Goal: Task Accomplishment & Management: Complete application form

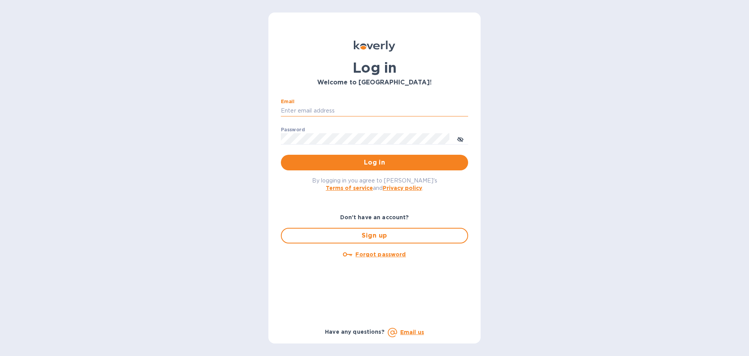
drag, startPoint x: 320, startPoint y: 110, endPoint x: 331, endPoint y: 110, distance: 10.2
click at [320, 110] on input "Email" at bounding box center [374, 111] width 187 height 12
type input "[EMAIL_ADDRESS][DOMAIN_NAME]"
click at [281, 155] on button "Log in" at bounding box center [374, 163] width 187 height 16
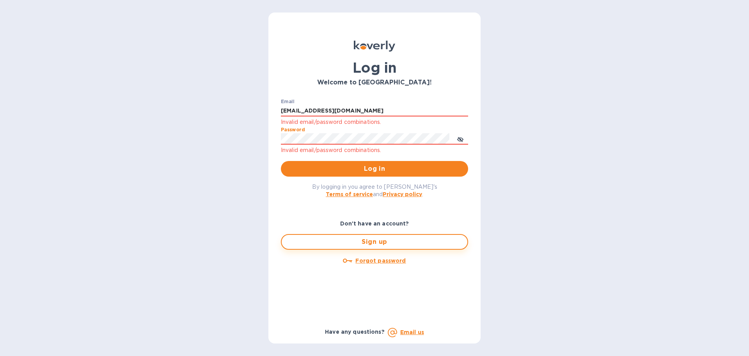
click at [373, 242] on span "Sign up" at bounding box center [374, 241] width 173 height 9
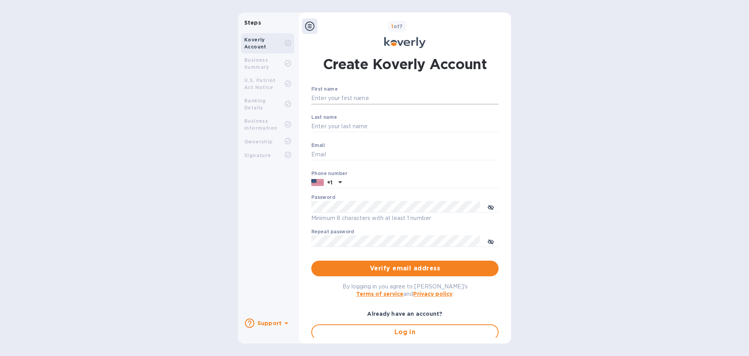
drag, startPoint x: 328, startPoint y: 98, endPoint x: 334, endPoint y: 98, distance: 6.2
click at [328, 98] on input "First name" at bounding box center [404, 98] width 187 height 12
type input "[PERSON_NAME]"
click at [332, 125] on input "Last name" at bounding box center [404, 127] width 187 height 12
type input "[PERSON_NAME]"
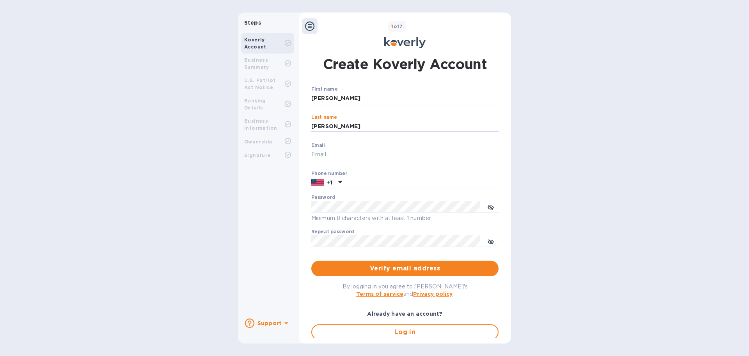
click at [330, 152] on input "Email" at bounding box center [404, 155] width 187 height 12
type input "[EMAIL_ADDRESS][DOMAIN_NAME]"
click at [349, 182] on input "text" at bounding box center [422, 183] width 154 height 12
type input "3368701783"
click at [488, 207] on icon "toggle password visibility" at bounding box center [491, 207] width 6 height 6
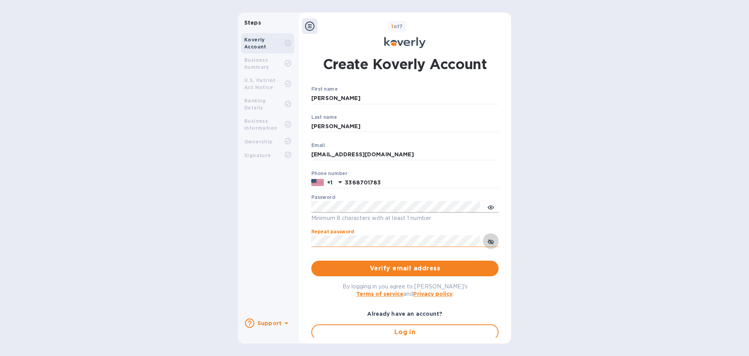
click at [489, 241] on icon "toggle password visibility" at bounding box center [491, 241] width 5 height 5
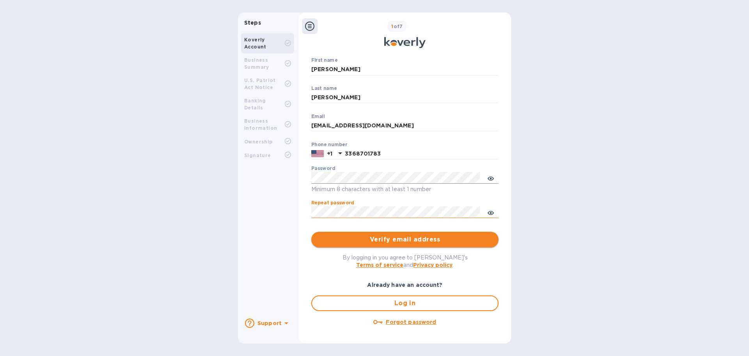
click at [404, 238] on span "Verify email address" at bounding box center [405, 239] width 175 height 9
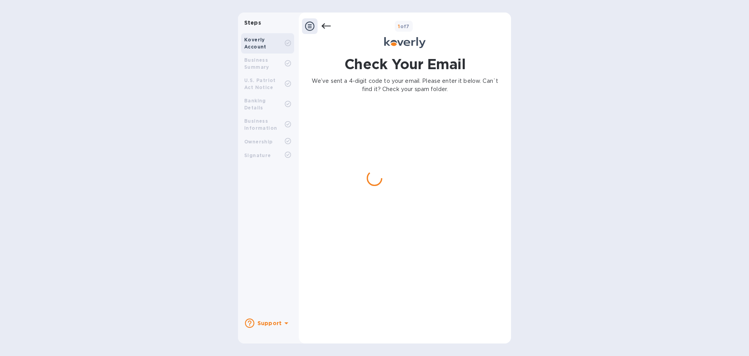
scroll to position [0, 0]
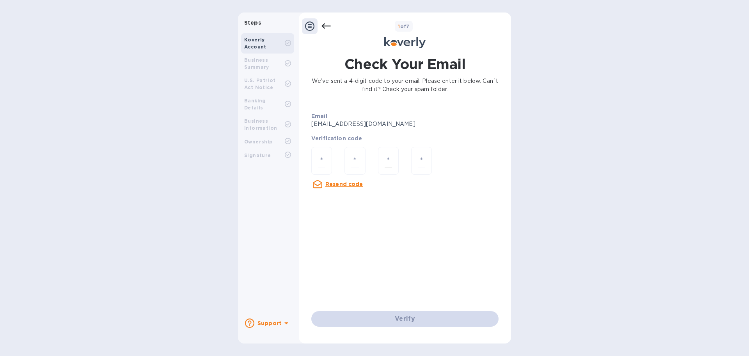
drag, startPoint x: 324, startPoint y: 161, endPoint x: 382, endPoint y: 166, distance: 59.2
click at [324, 161] on input "number" at bounding box center [321, 160] width 7 height 14
type input "3"
type input "5"
type input "9"
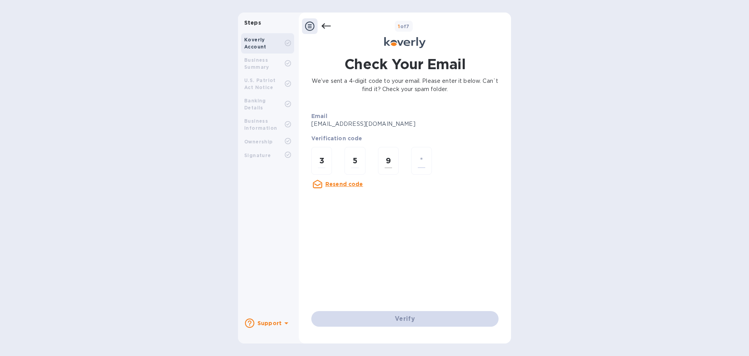
type input "7"
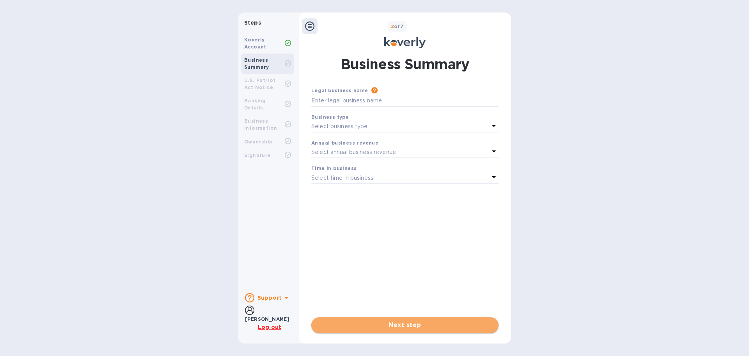
click at [406, 323] on span "Next step" at bounding box center [405, 324] width 175 height 9
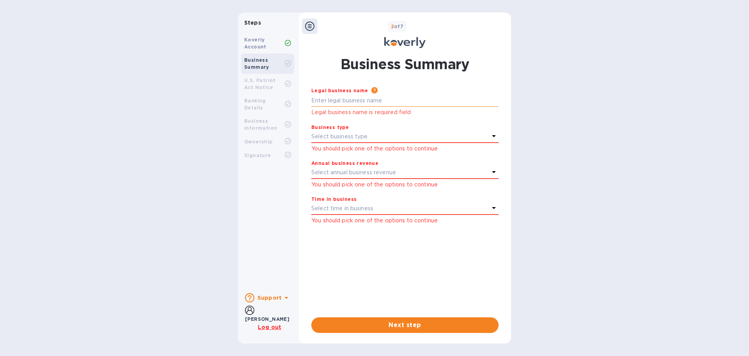
click at [339, 100] on input "text" at bounding box center [404, 101] width 187 height 12
type input "Valendrawers, Inc."
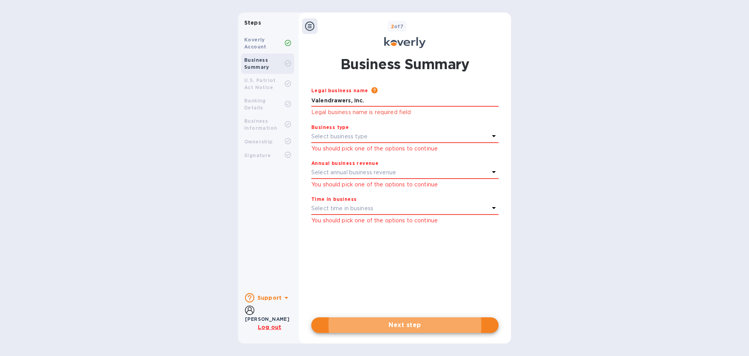
click at [335, 137] on p "Select business type" at bounding box center [339, 136] width 57 height 8
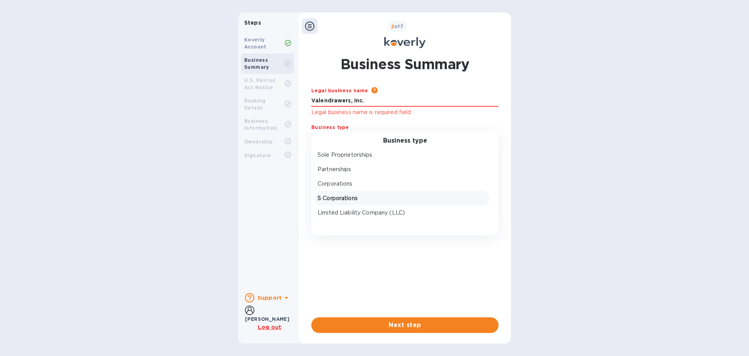
click at [340, 197] on p "S Corporations" at bounding box center [402, 198] width 169 height 8
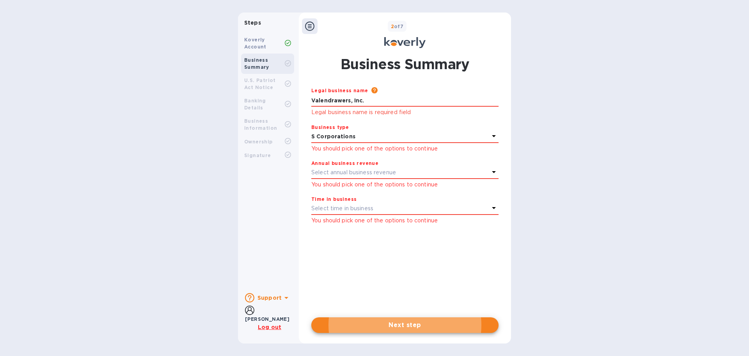
click at [359, 173] on p "Select annual business revenue" at bounding box center [353, 172] width 85 height 8
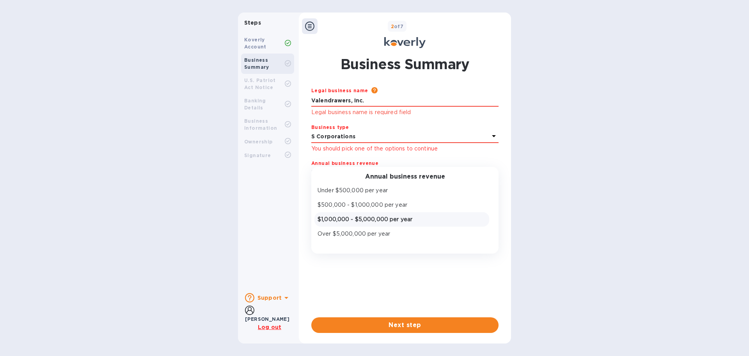
click at [340, 219] on p "$1,000,000 - $5,000,000 per year" at bounding box center [402, 219] width 169 height 8
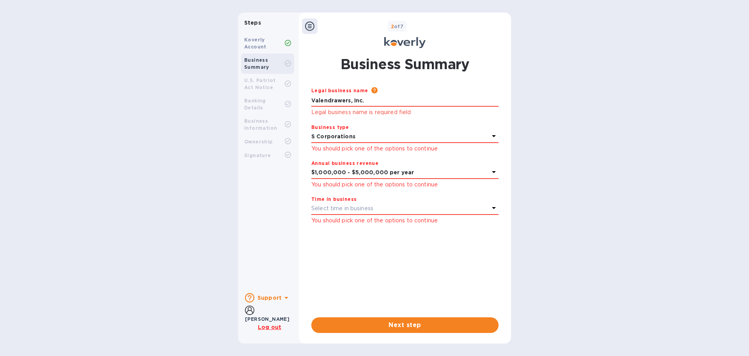
click at [357, 208] on p "Select time in business" at bounding box center [342, 208] width 62 height 8
drag, startPoint x: 348, startPoint y: 269, endPoint x: 363, endPoint y: 267, distance: 15.8
click at [348, 269] on p "More than 5 years" at bounding box center [402, 269] width 169 height 8
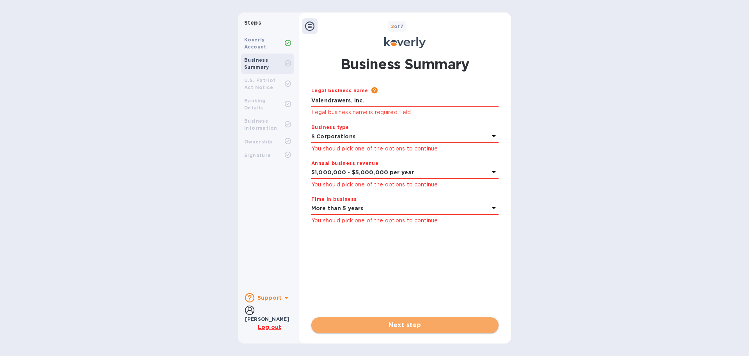
drag, startPoint x: 404, startPoint y: 326, endPoint x: 435, endPoint y: 324, distance: 31.3
click at [404, 325] on span "Next step" at bounding box center [405, 324] width 175 height 9
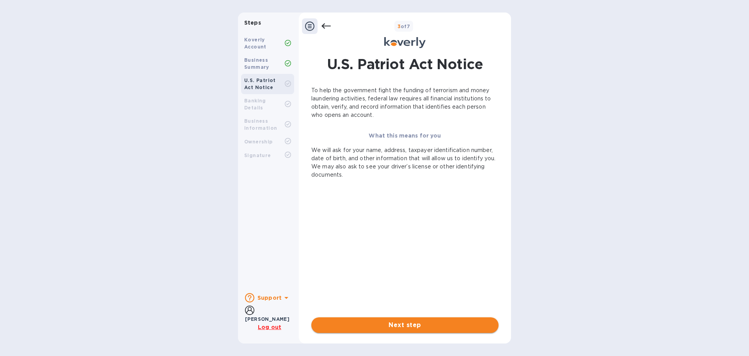
click at [395, 326] on span "Next step" at bounding box center [405, 324] width 175 height 9
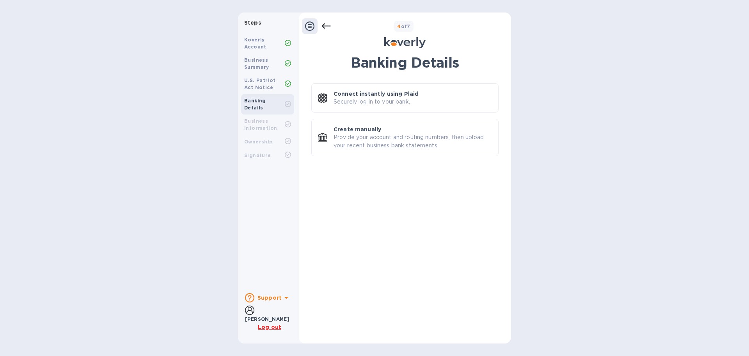
click at [282, 299] on icon at bounding box center [286, 297] width 9 height 9
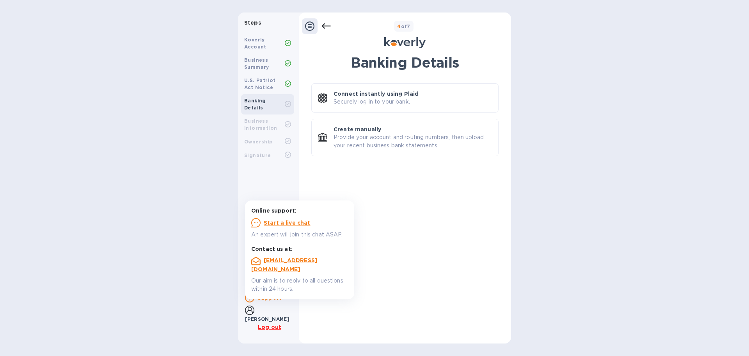
click at [271, 325] on u "Log out" at bounding box center [269, 327] width 23 height 6
